Goal: Task Accomplishment & Management: Manage account settings

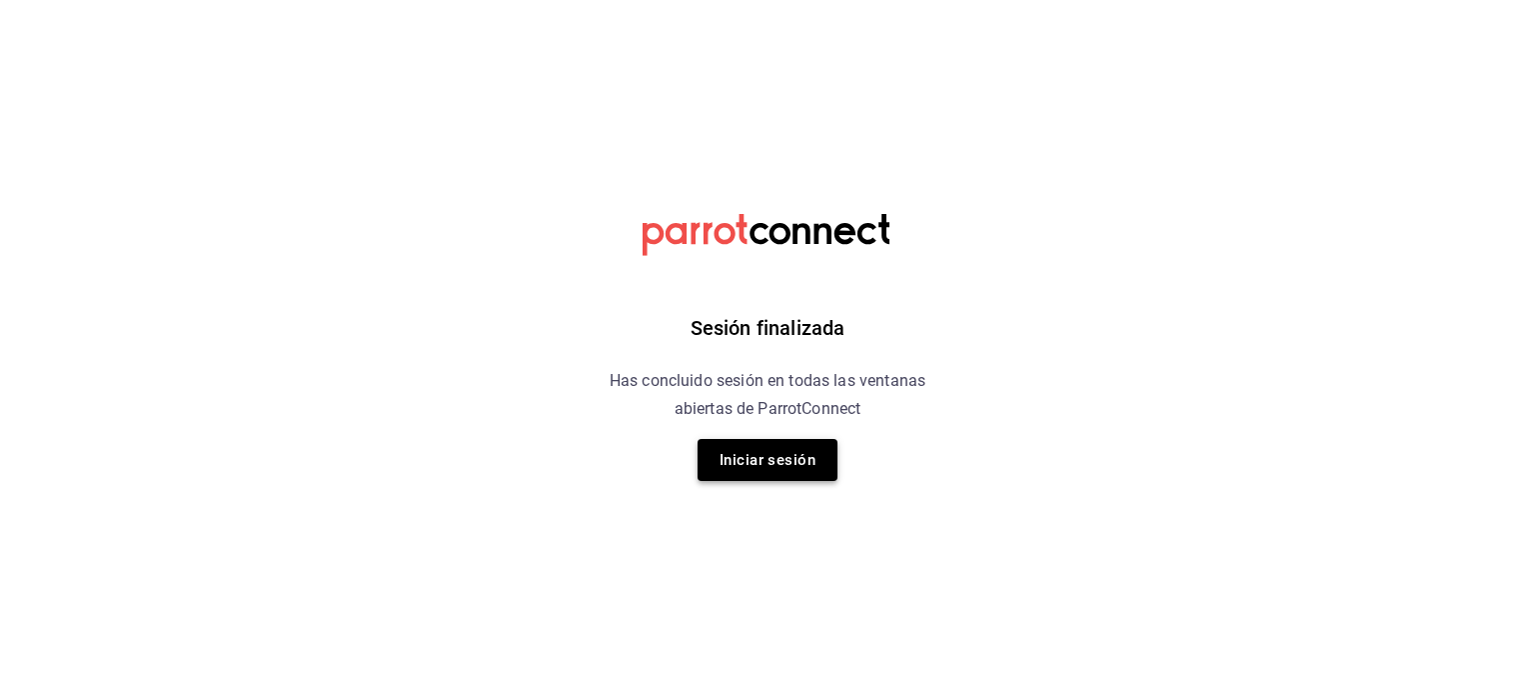
click at [775, 458] on button "Iniciar sesión" at bounding box center [768, 460] width 140 height 42
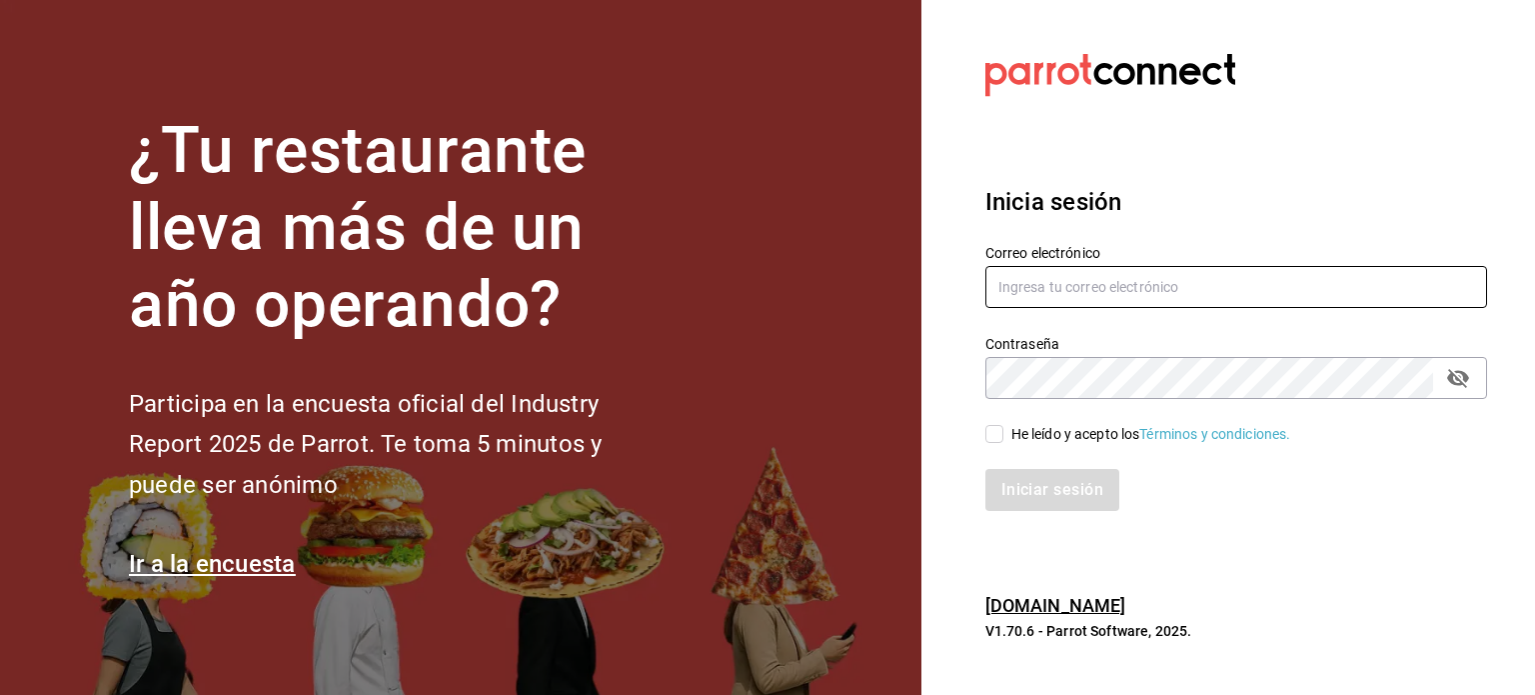
click at [1063, 277] on input "text" at bounding box center [1236, 287] width 502 height 42
type input "[EMAIL_ADDRESS][DOMAIN_NAME]"
click at [985, 435] on input "He leído y acepto los Términos y condiciones." at bounding box center [994, 434] width 18 height 18
checkbox input "true"
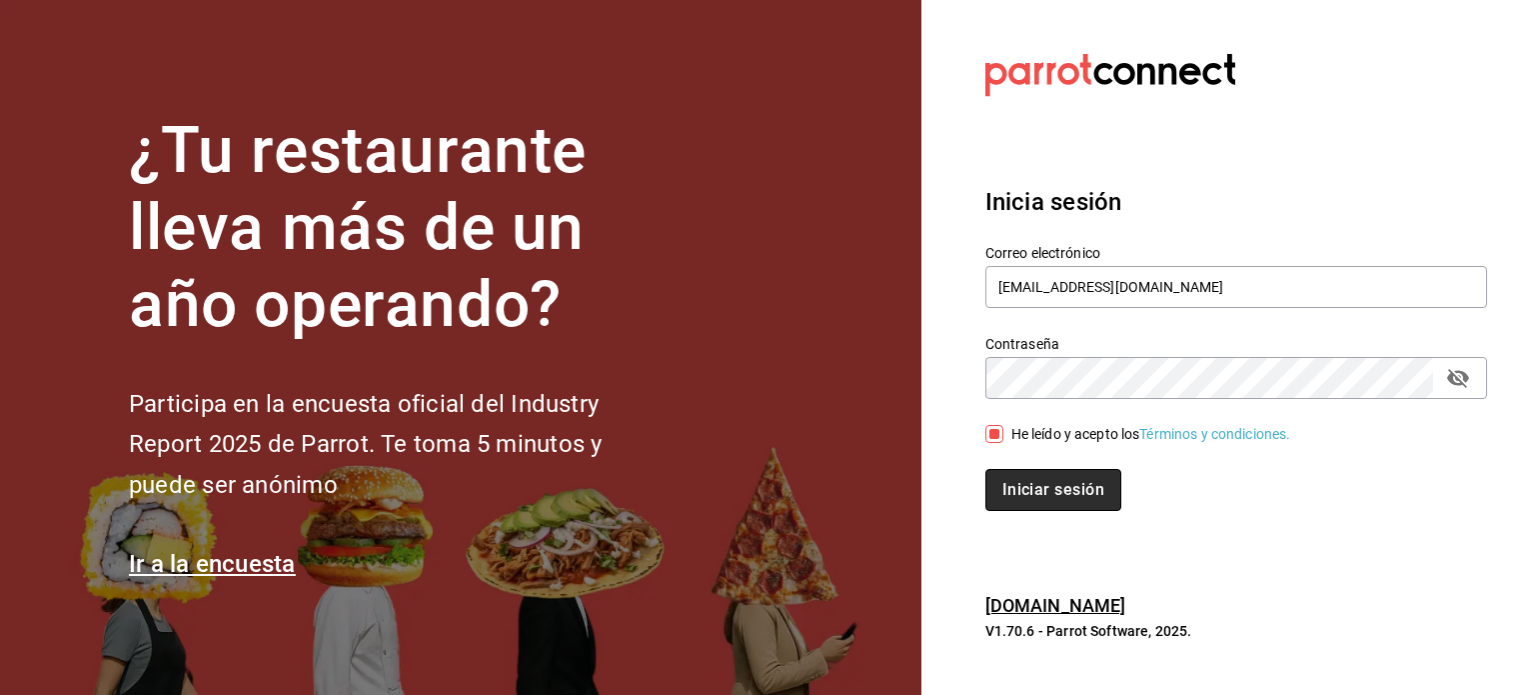
click at [1043, 499] on button "Iniciar sesión" at bounding box center [1053, 490] width 136 height 42
